Goal: Information Seeking & Learning: Learn about a topic

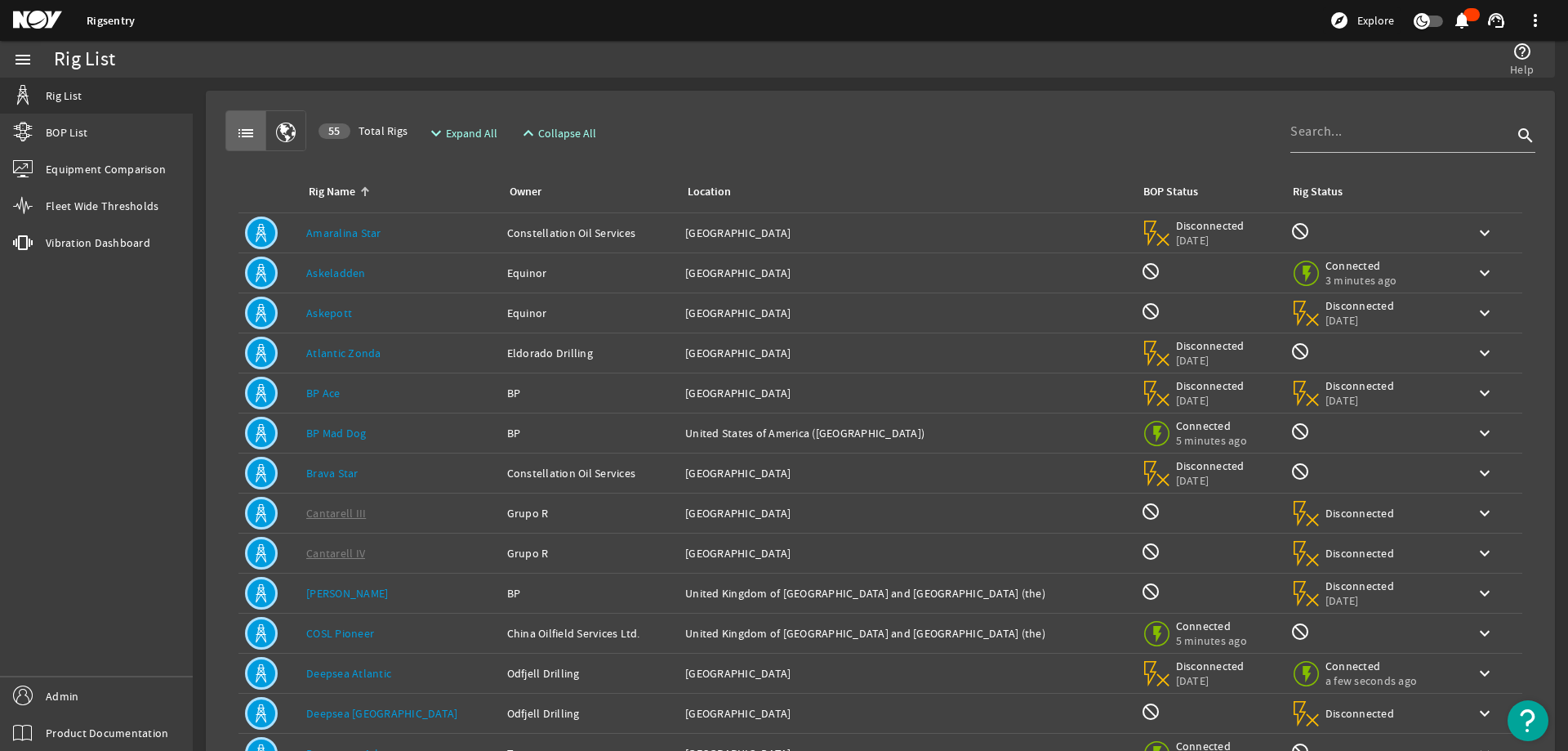
click at [777, 117] on div "list 55 Total Rigs expand_more Expand All expand_less Collapse All search" at bounding box center [881, 131] width 1310 height 40
click at [932, 117] on div "list 55 Total Rigs expand_more Expand All expand_less Collapse All search" at bounding box center [881, 131] width 1310 height 40
click at [1354, 138] on input at bounding box center [1401, 132] width 222 height 19
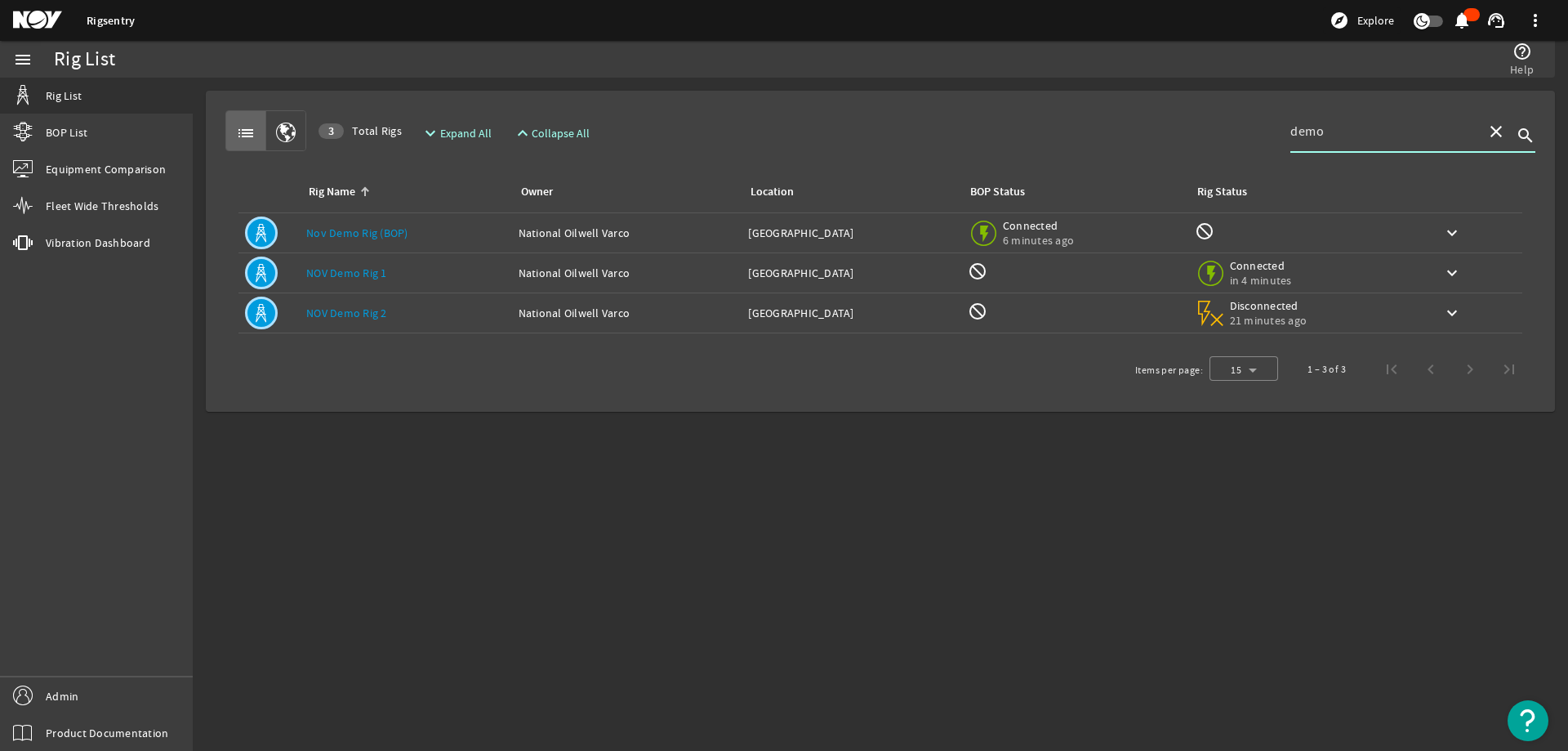
type input "demo"
click at [497, 234] on div "Rig Name: Nov Demo Rig (BOP)" at bounding box center [406, 233] width 199 height 16
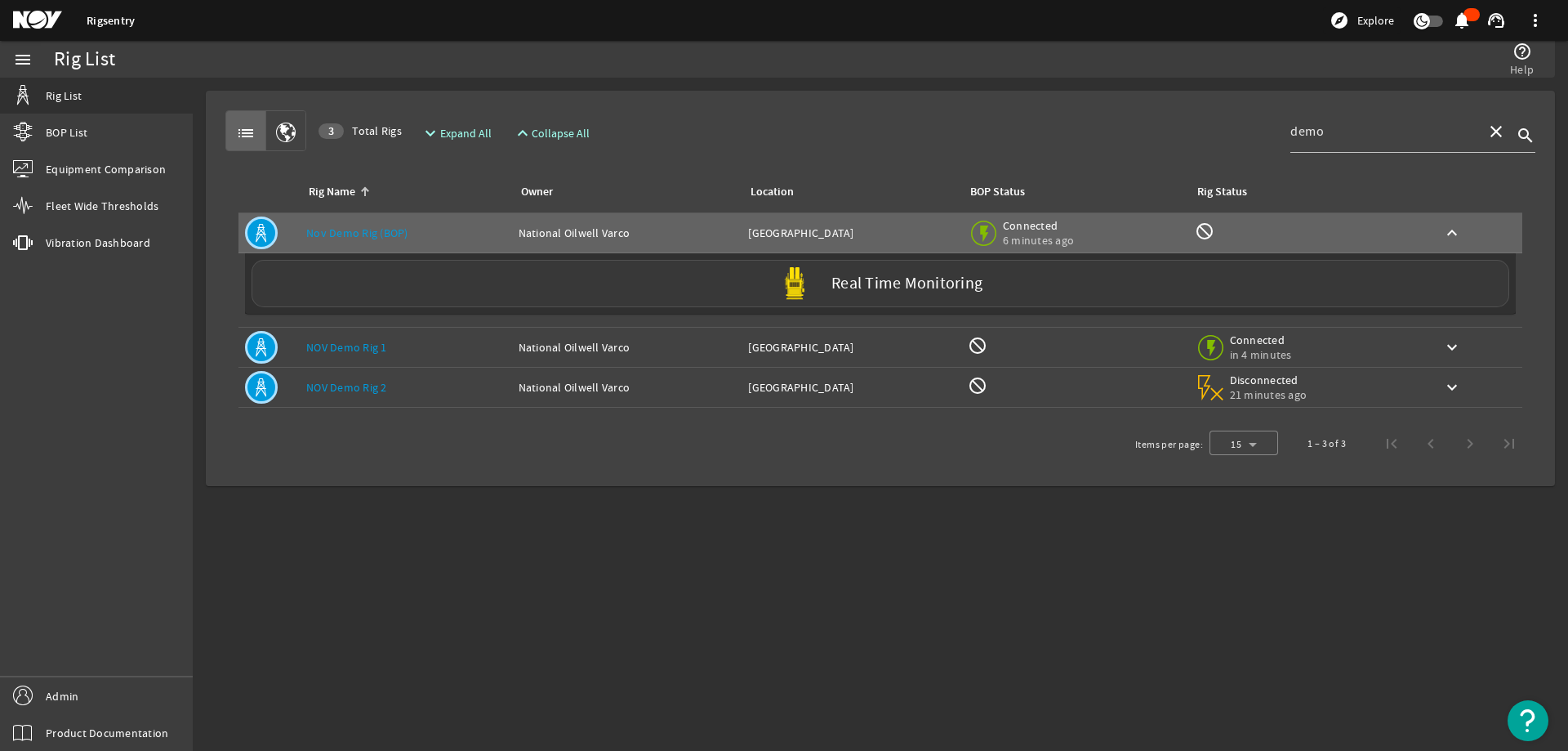
click at [481, 286] on div "Real Time Monitoring" at bounding box center [881, 283] width 1257 height 47
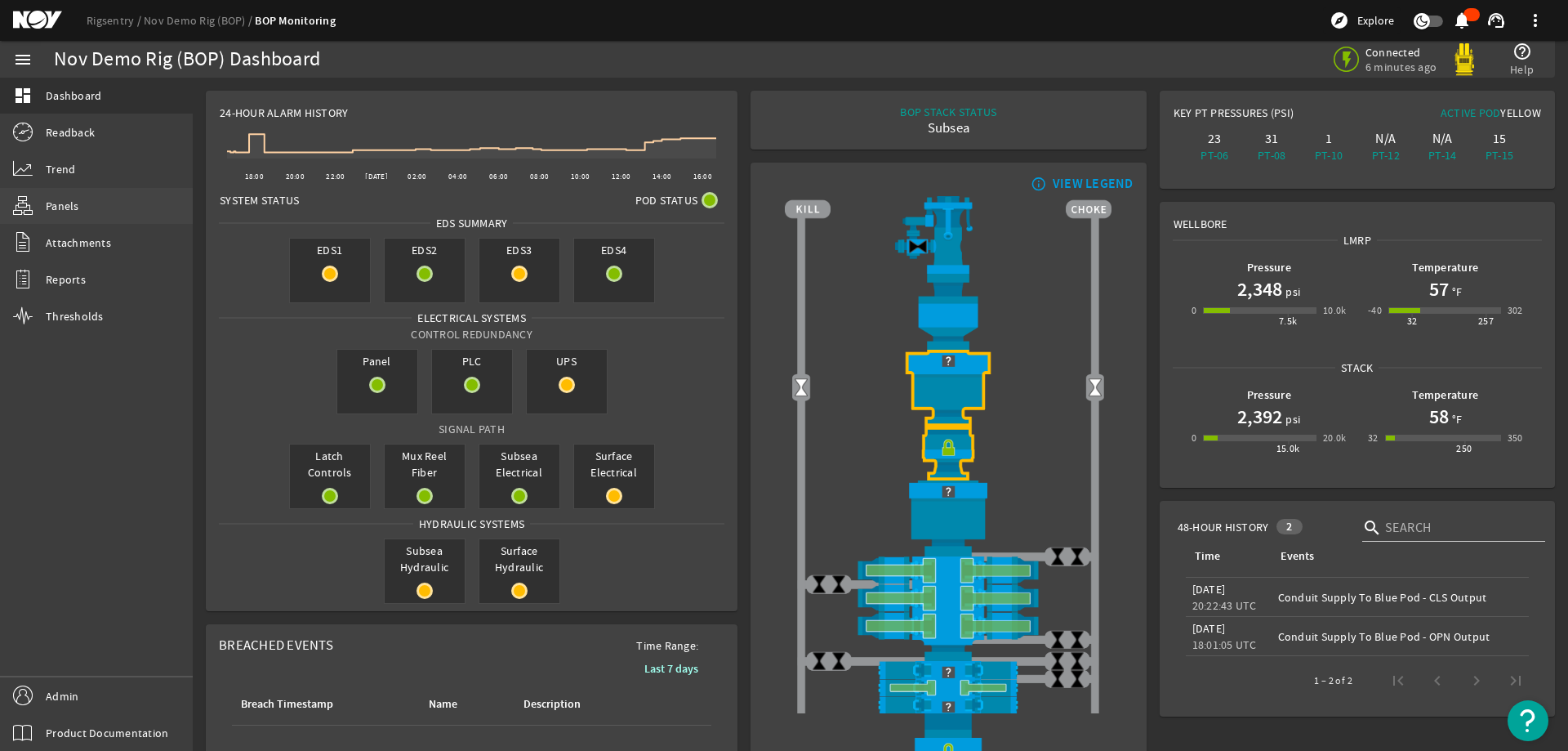
click at [102, 205] on link "Panels" at bounding box center [96, 205] width 193 height 36
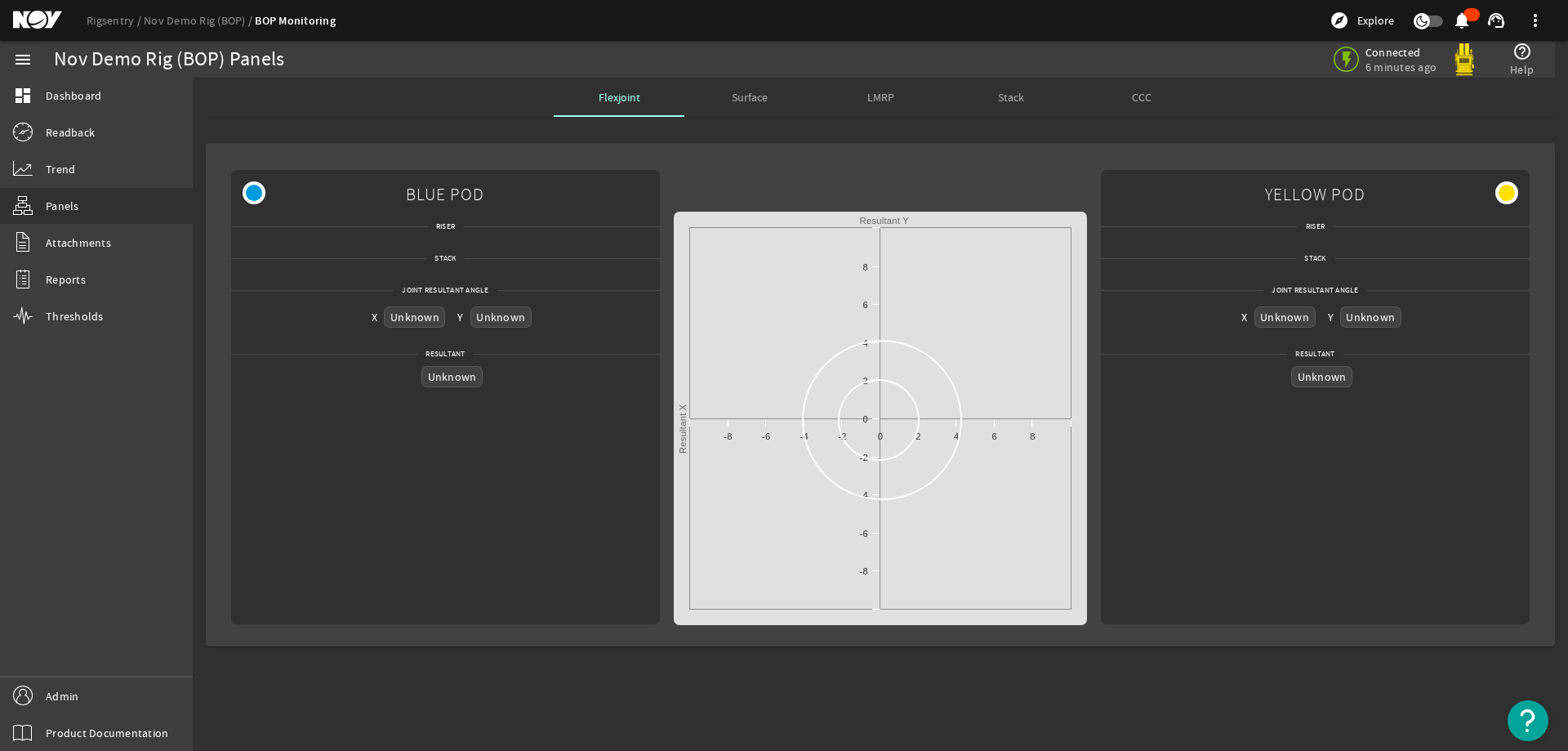
click at [1146, 91] on span "CCC" at bounding box center [1142, 97] width 19 height 12
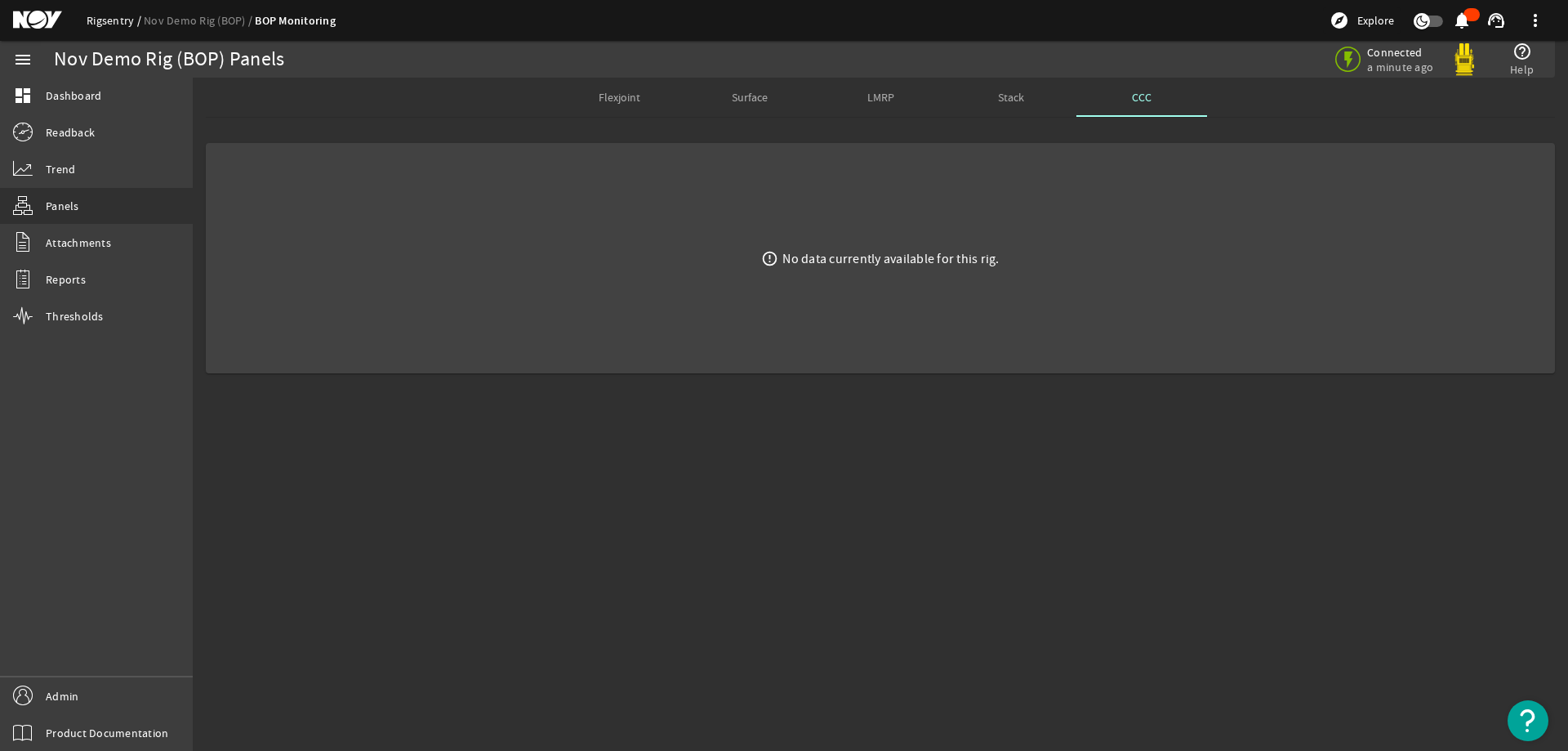
click at [105, 17] on link "Rigsentry" at bounding box center [114, 20] width 57 height 14
